Goal: Navigation & Orientation: Find specific page/section

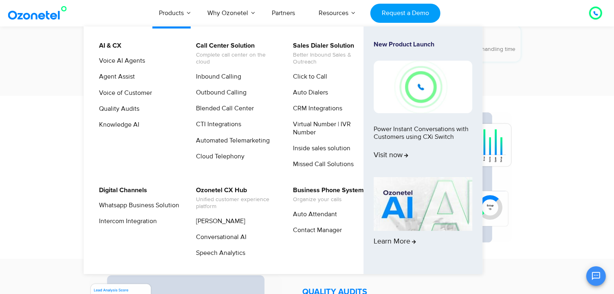
scroll to position [1059, 0]
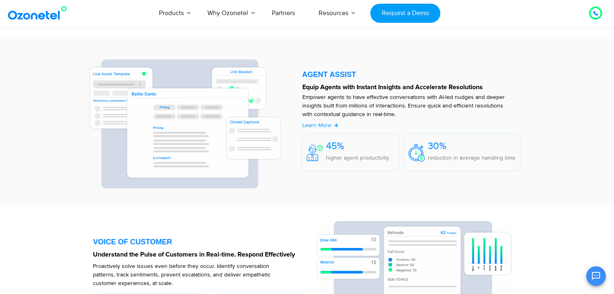
click at [593, 10] on div at bounding box center [595, 13] width 5 height 10
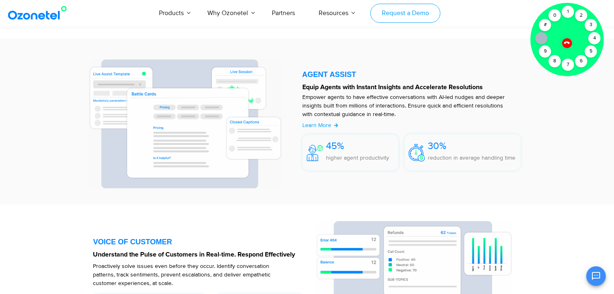
click at [401, 14] on link "Request a Demo" at bounding box center [405, 13] width 70 height 19
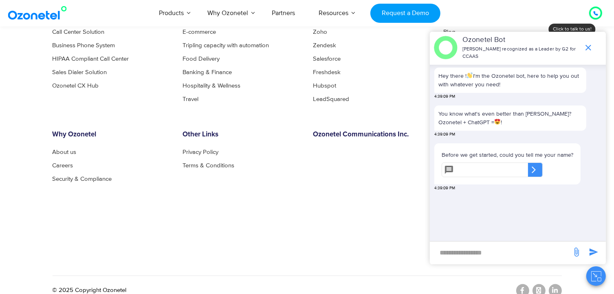
scroll to position [1338, 0]
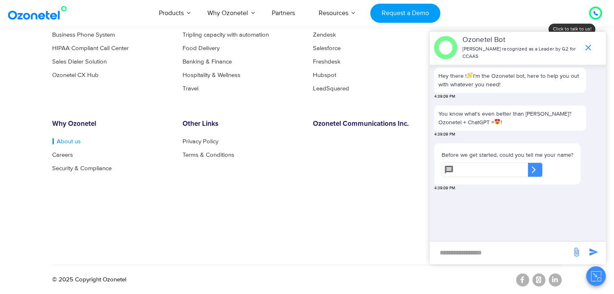
click at [68, 139] on link "About us" at bounding box center [67, 141] width 29 height 6
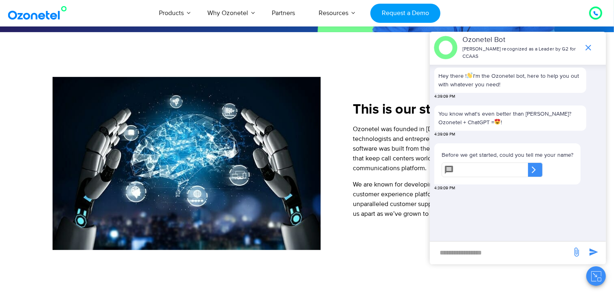
scroll to position [265, 0]
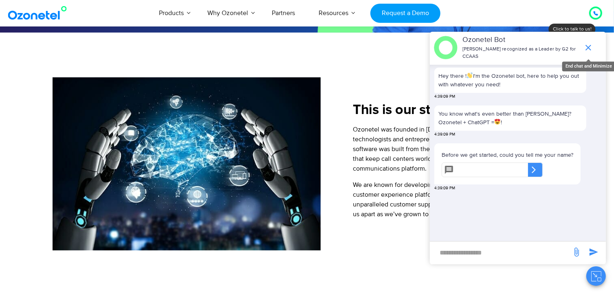
click at [586, 42] on span "end chat or minimize" at bounding box center [588, 47] width 16 height 16
